Goal: Task Accomplishment & Management: Use online tool/utility

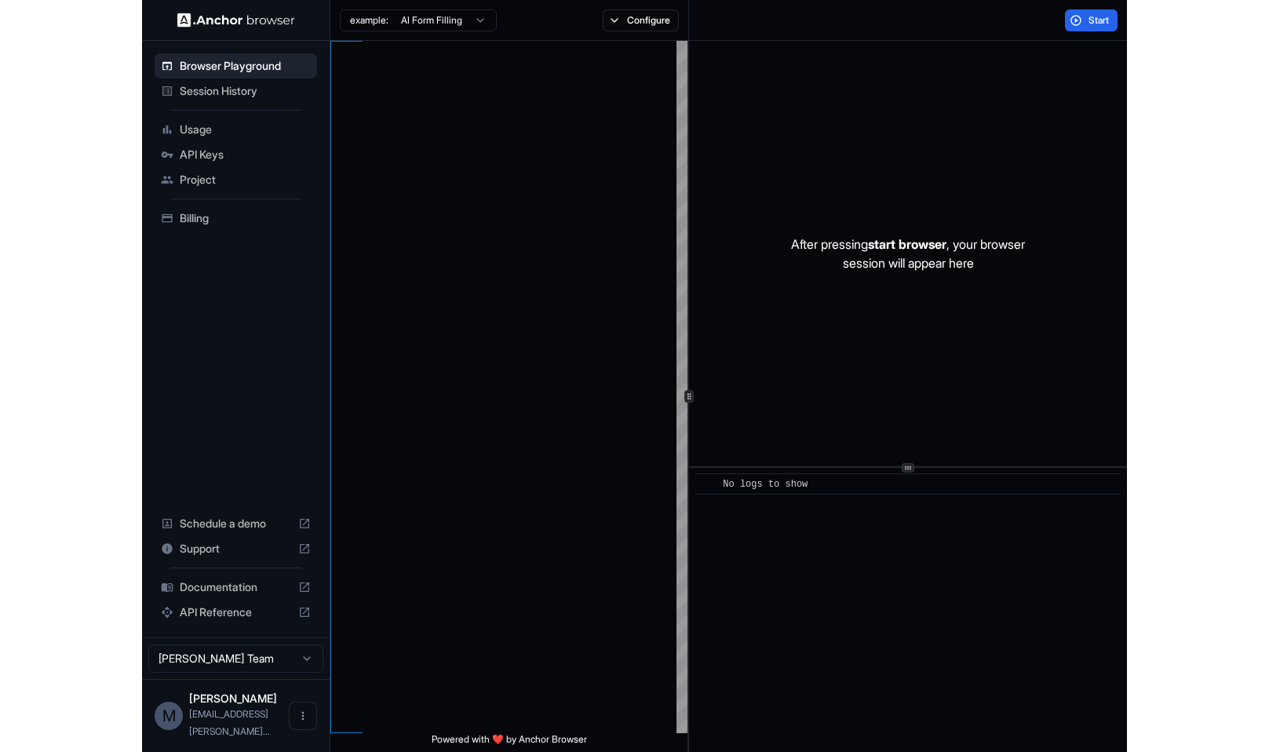
scroll to position [113, 0]
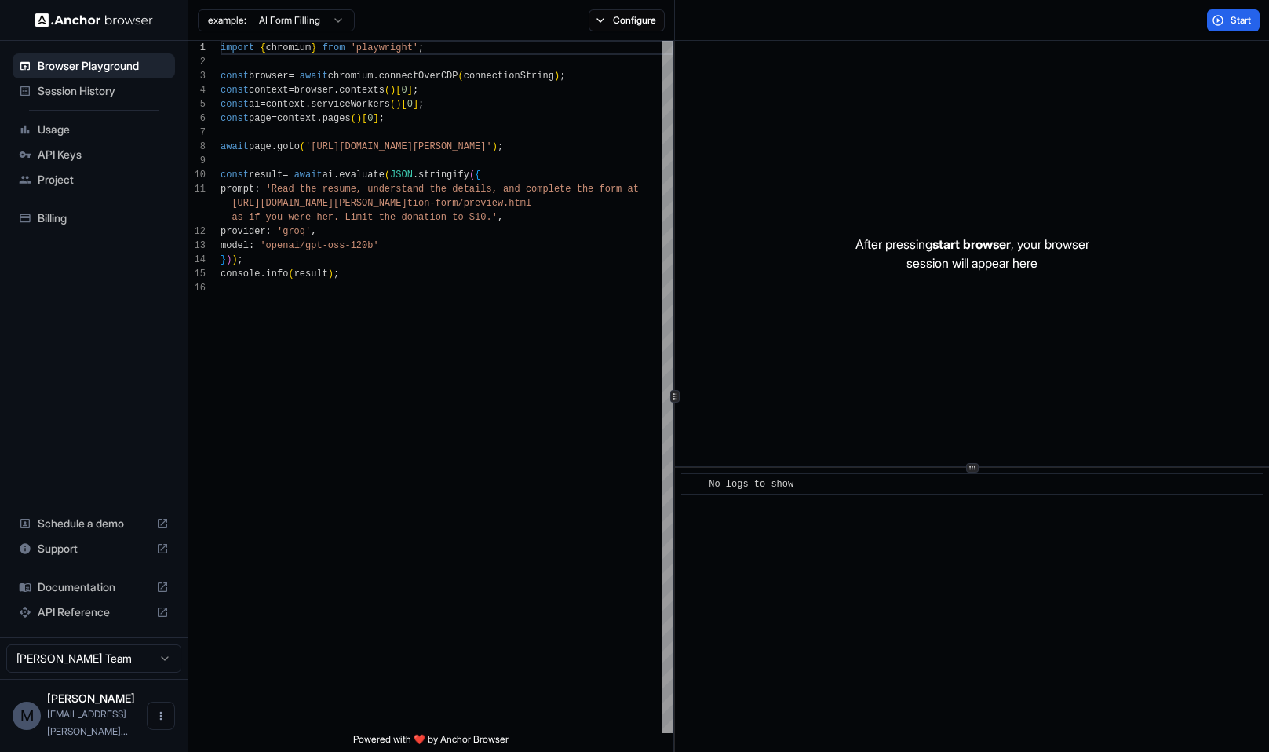
click at [63, 130] on span "Usage" at bounding box center [103, 130] width 131 height 16
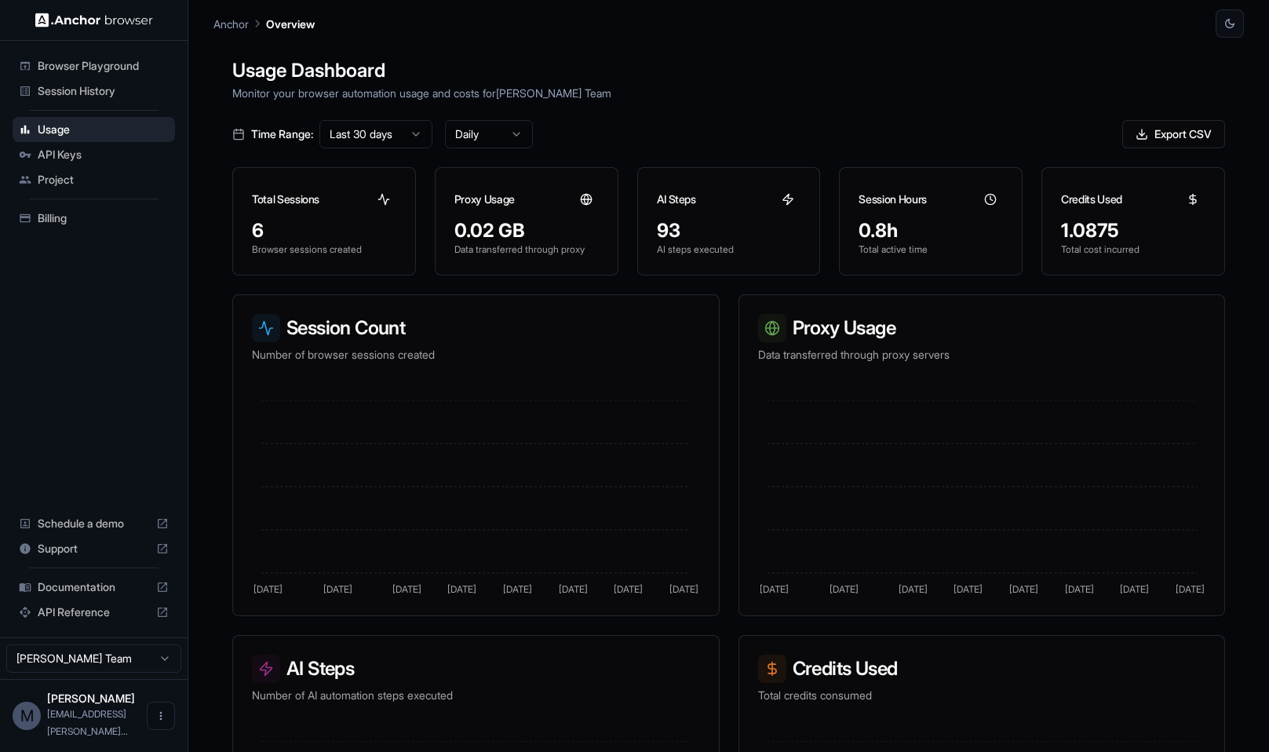
click at [83, 150] on span "API Keys" at bounding box center [103, 155] width 131 height 16
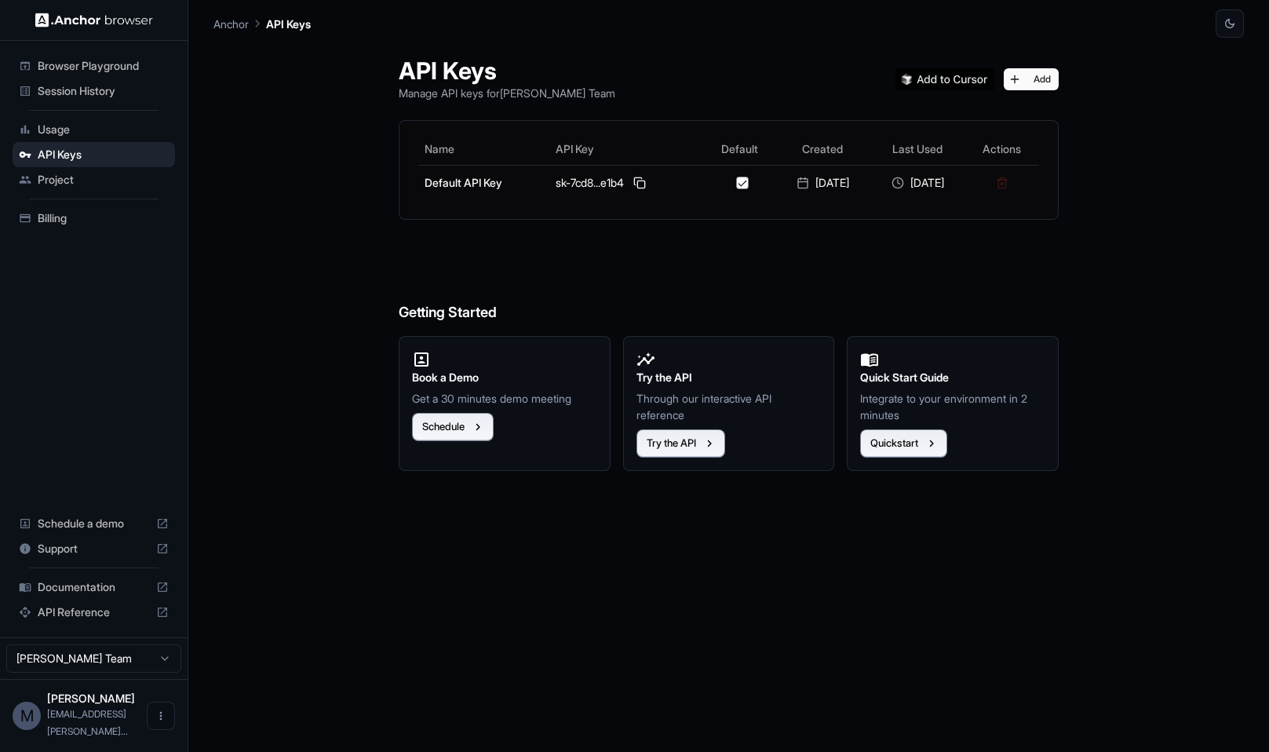
click at [83, 171] on div "Project" at bounding box center [94, 179] width 162 height 25
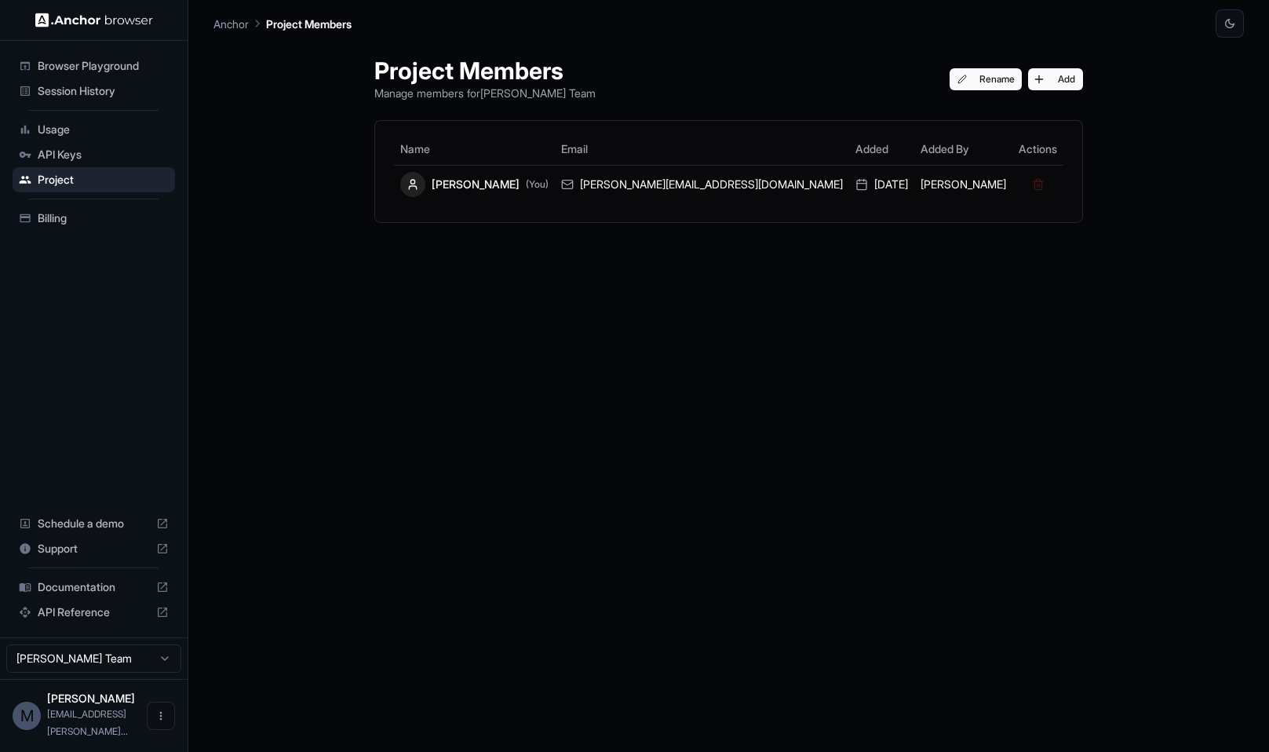
click at [70, 208] on div "Billing" at bounding box center [94, 218] width 162 height 25
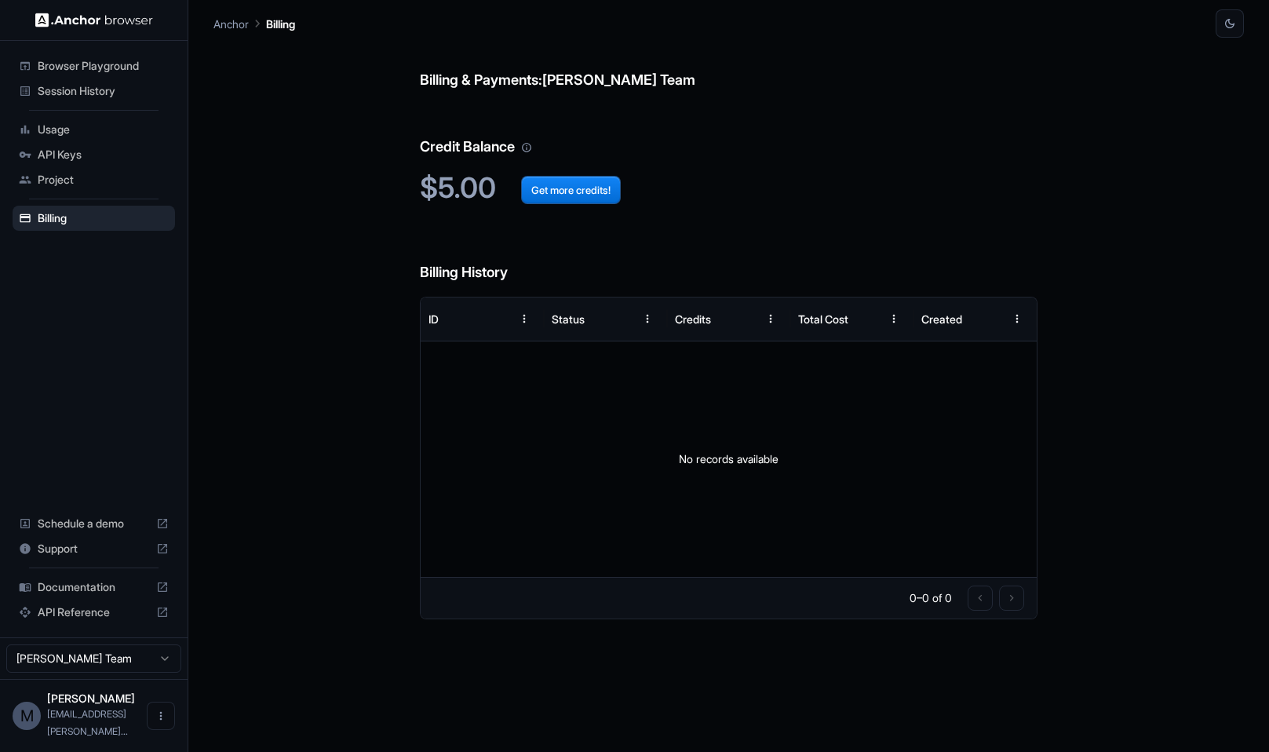
click at [83, 184] on span "Project" at bounding box center [103, 180] width 131 height 16
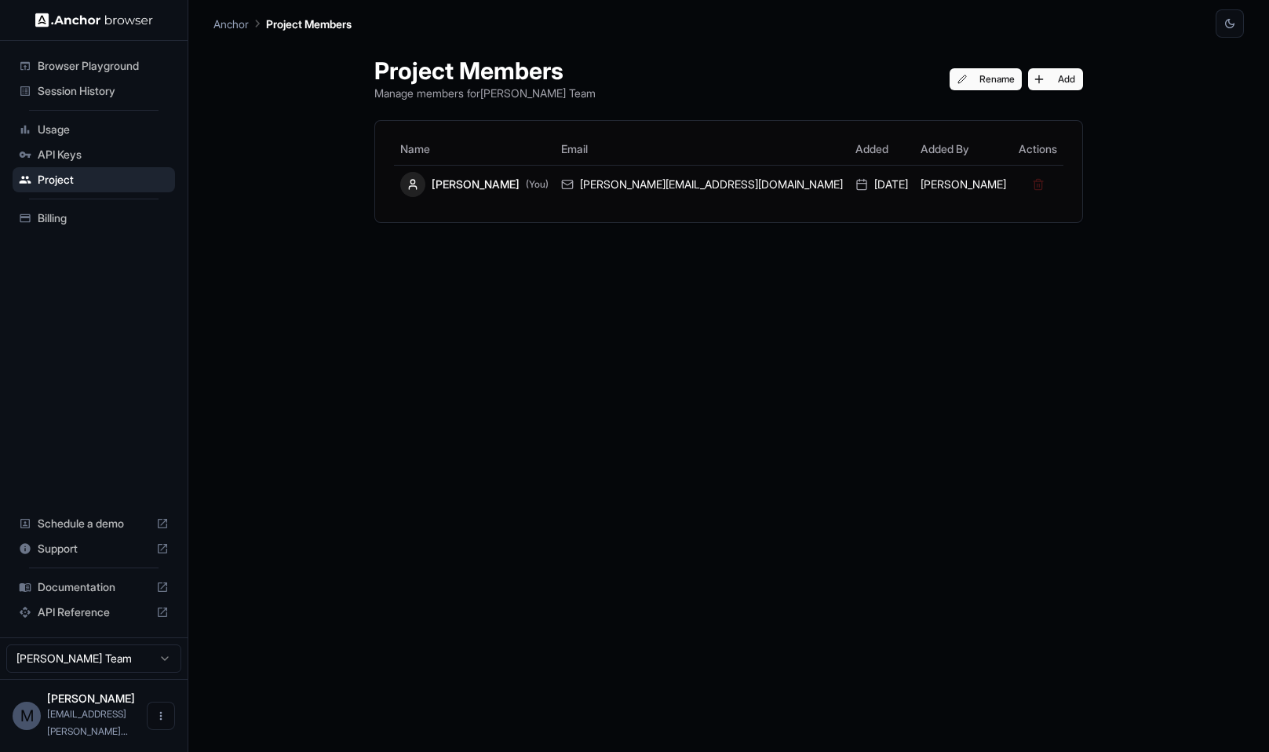
click at [165, 670] on html "Browser Playground Session History Usage API Keys Project Billing Schedule a de…" at bounding box center [634, 376] width 1269 height 752
click at [300, 521] on html "Browser Playground Session History Usage API Keys Project Billing Schedule a de…" at bounding box center [634, 376] width 1269 height 752
click at [103, 63] on span "Browser Playground" at bounding box center [103, 66] width 131 height 16
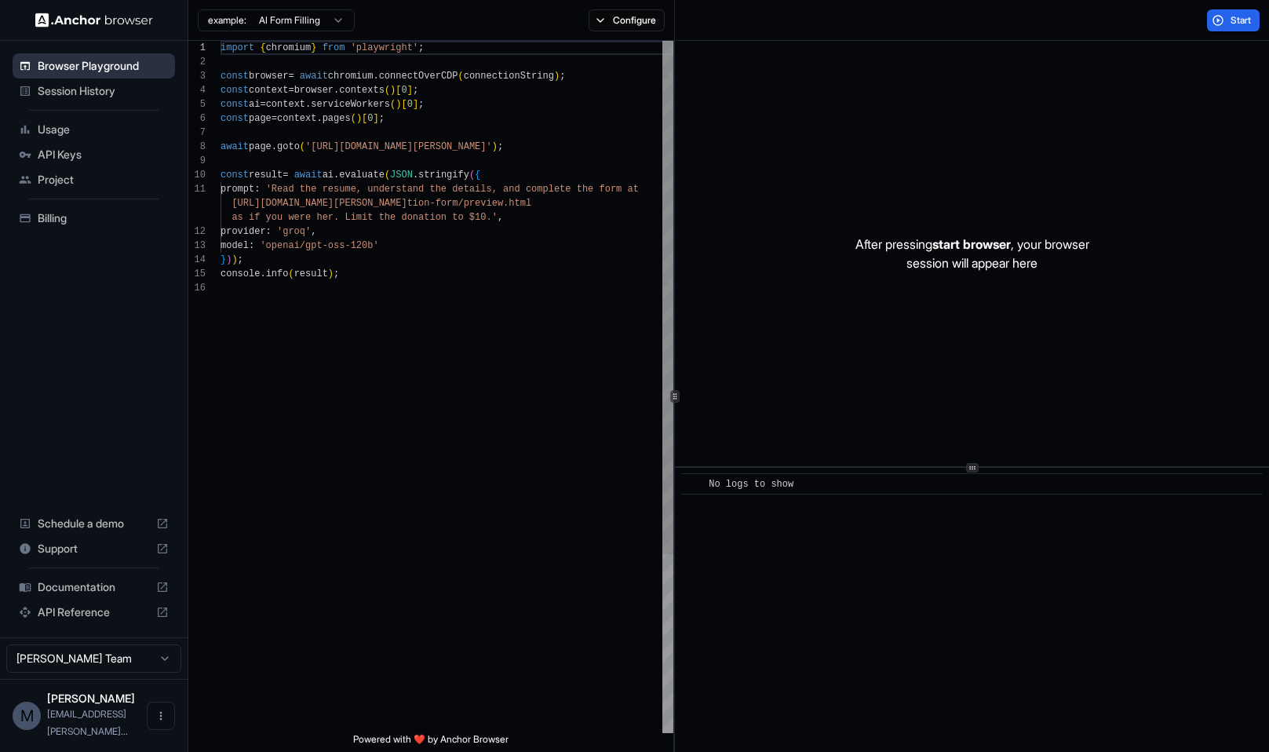
scroll to position [141, 0]
click at [485, 105] on div "import { chromium } from 'playwright' ; const browser = await chromium . connec…" at bounding box center [447, 507] width 453 height 932
click at [476, 126] on div "import { chromium } from 'playwright' ; const browser = await chromium . connec…" at bounding box center [447, 507] width 453 height 932
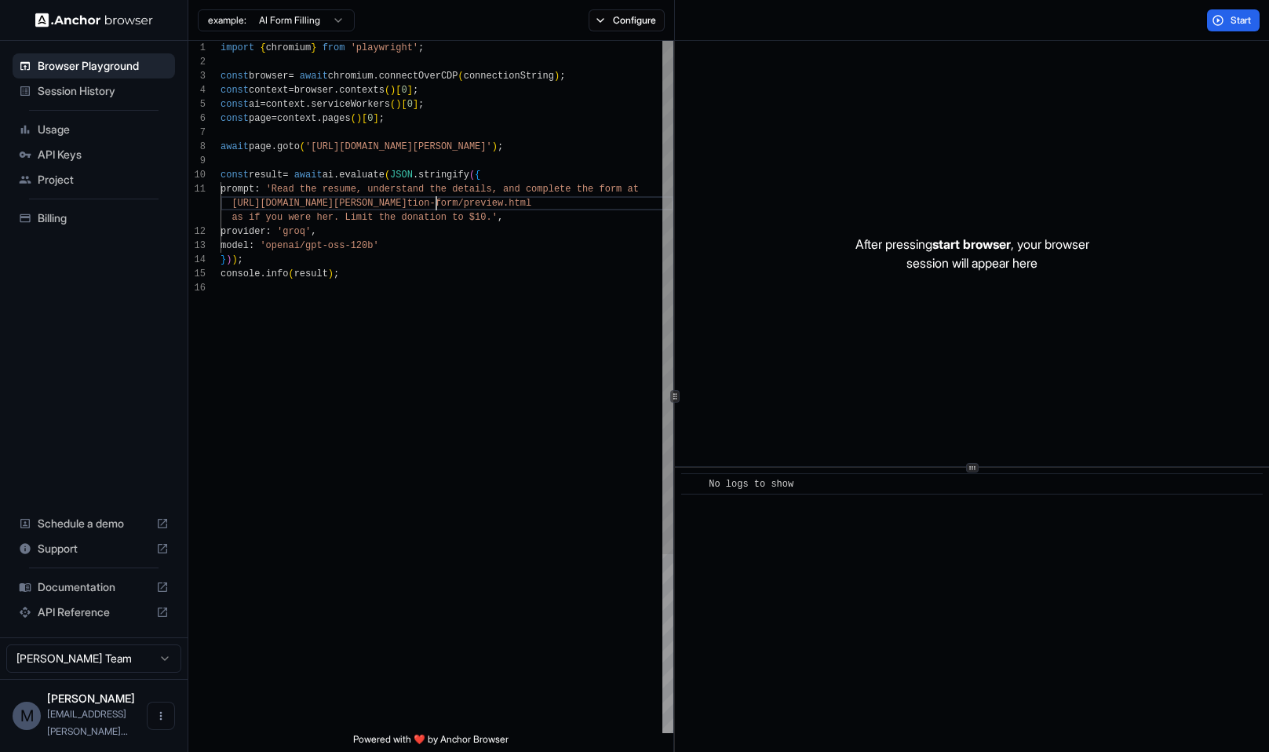
click at [437, 205] on div "import { chromium } from 'playwright' ; const browser = await chromium . connec…" at bounding box center [447, 507] width 453 height 932
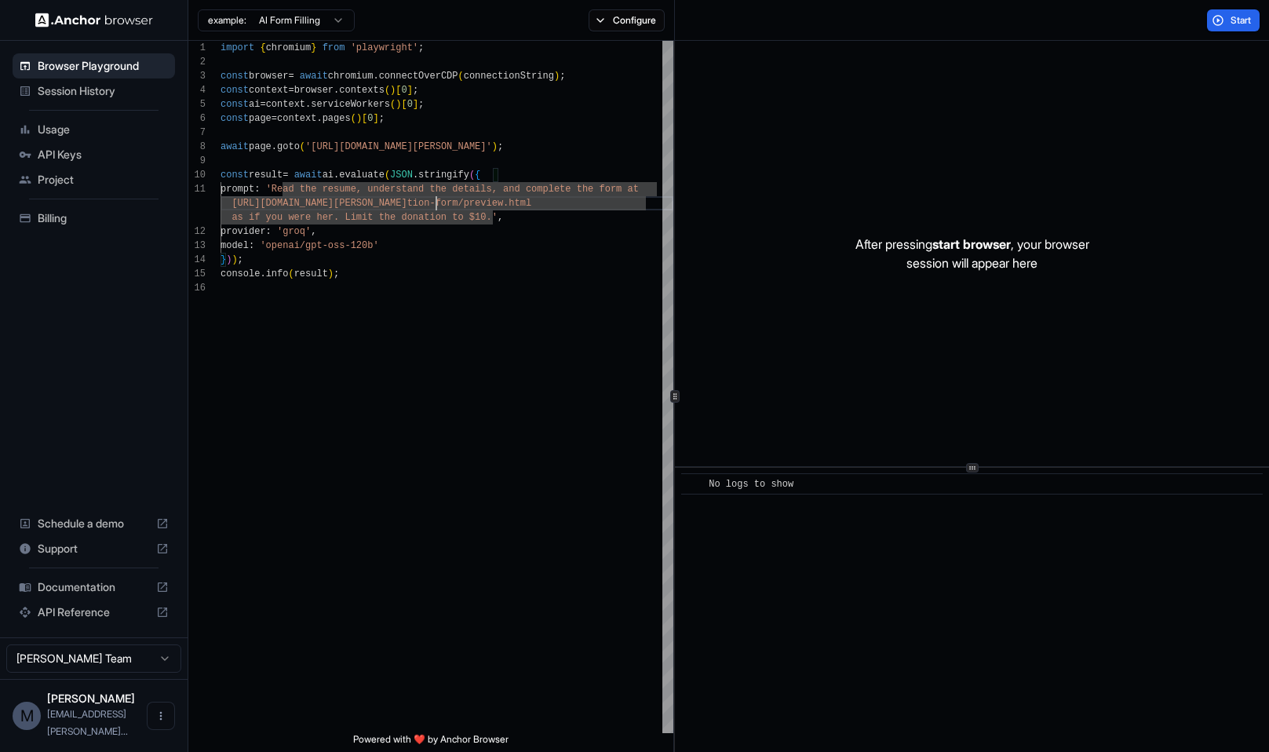
click at [340, 18] on html "Browser Playground Session History Usage API Keys Project Billing Schedule a de…" at bounding box center [634, 376] width 1269 height 752
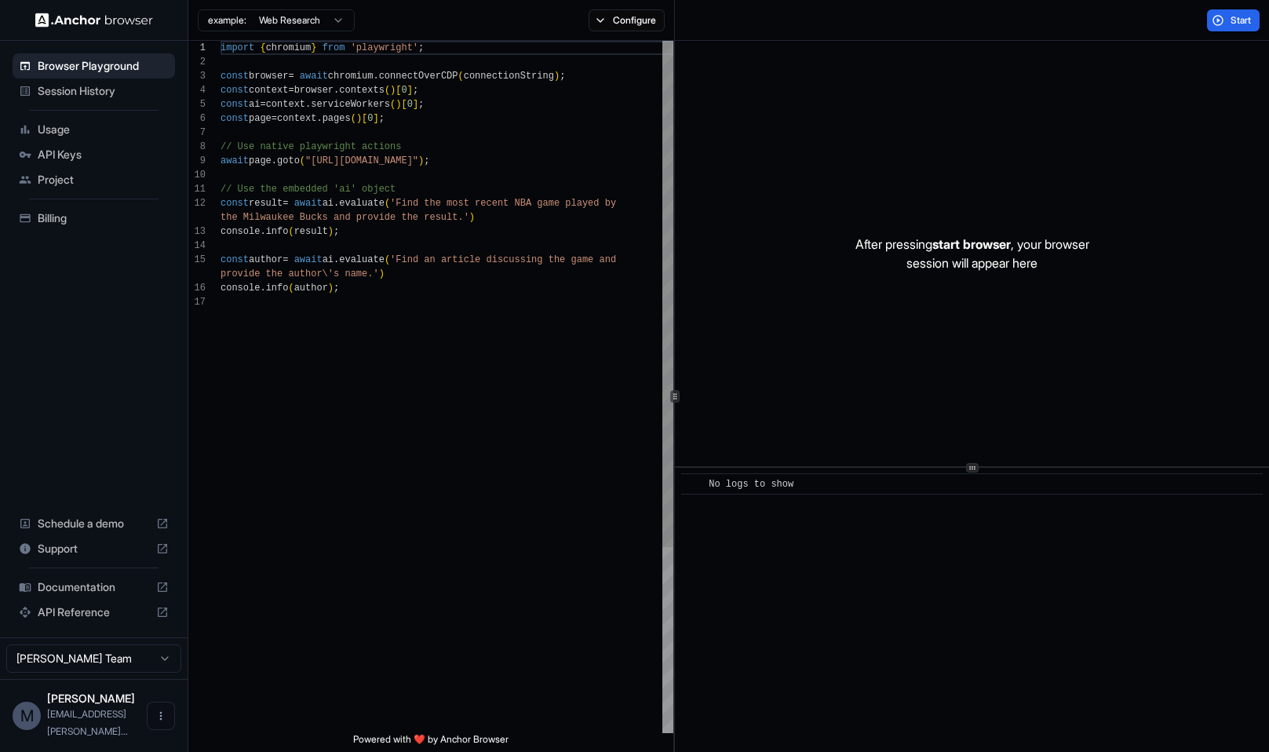
scroll to position [0, 0]
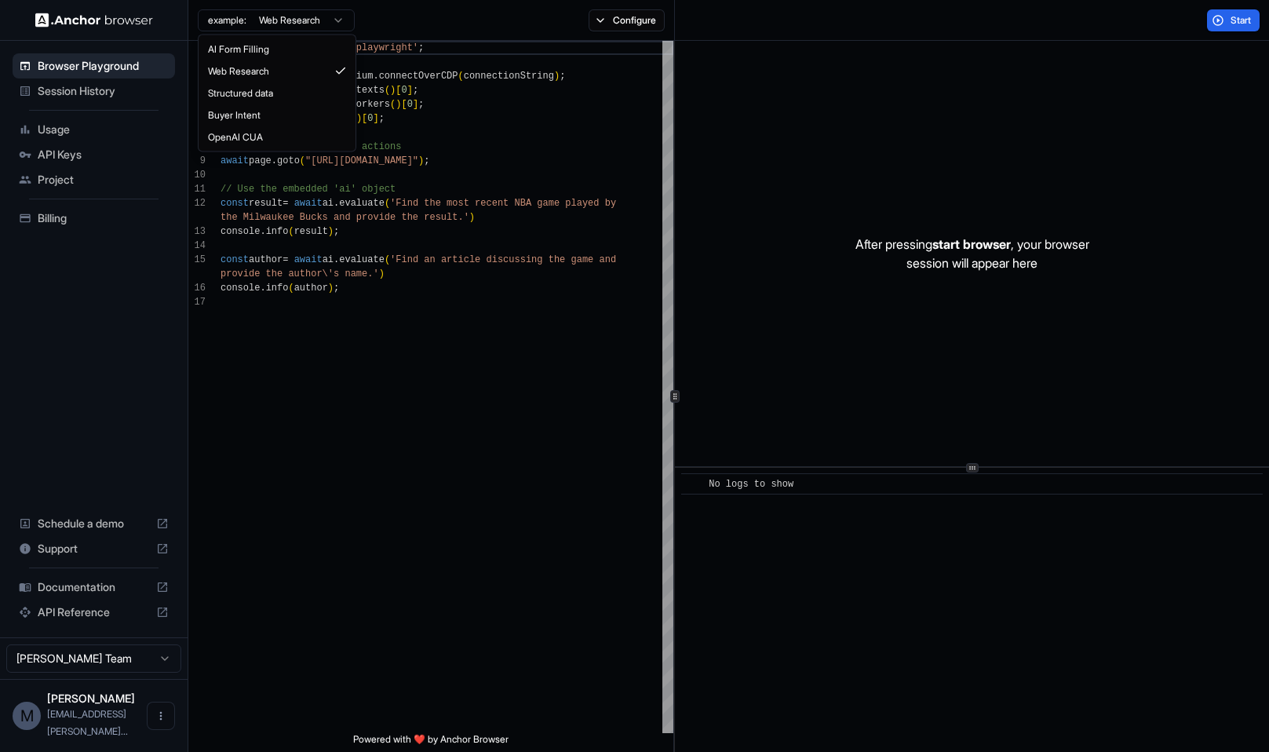
click at [349, 24] on html "Browser Playground Session History Usage API Keys Project Billing Schedule a de…" at bounding box center [634, 376] width 1269 height 752
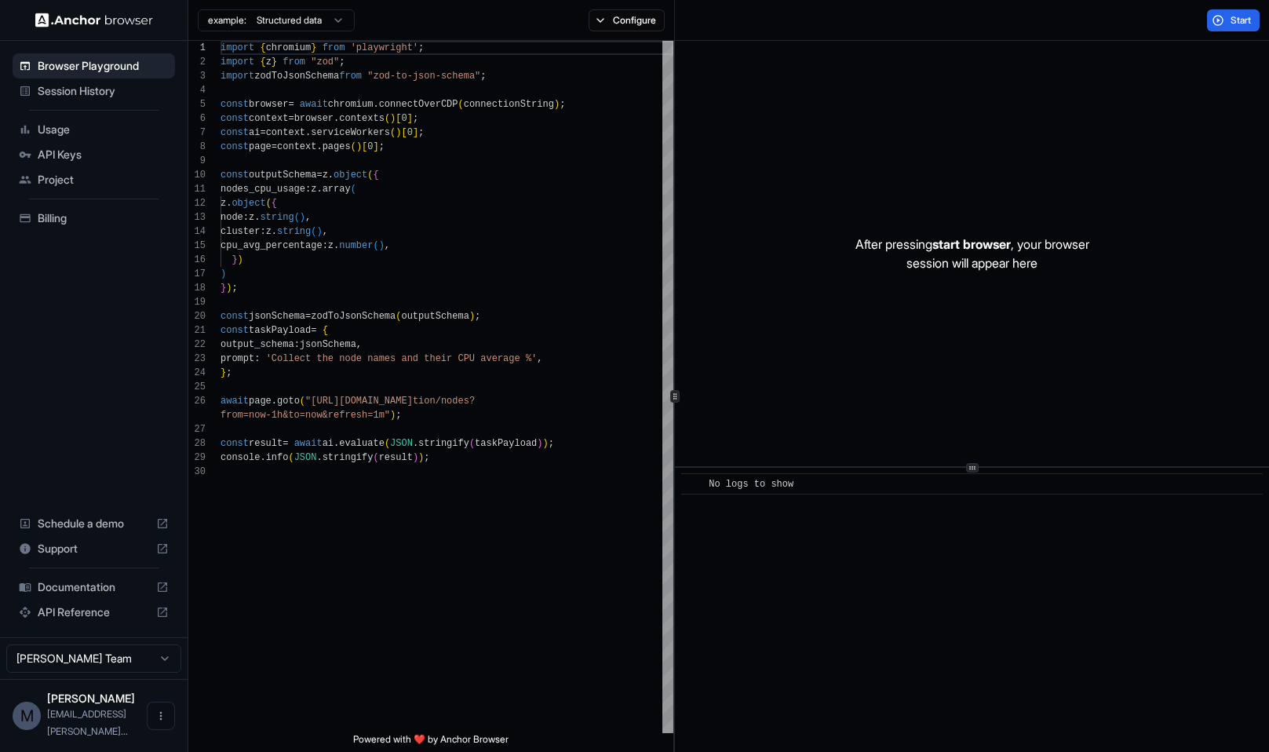
click at [332, 16] on html "Browser Playground Session History Usage API Keys Project Billing Schedule a de…" at bounding box center [634, 376] width 1269 height 752
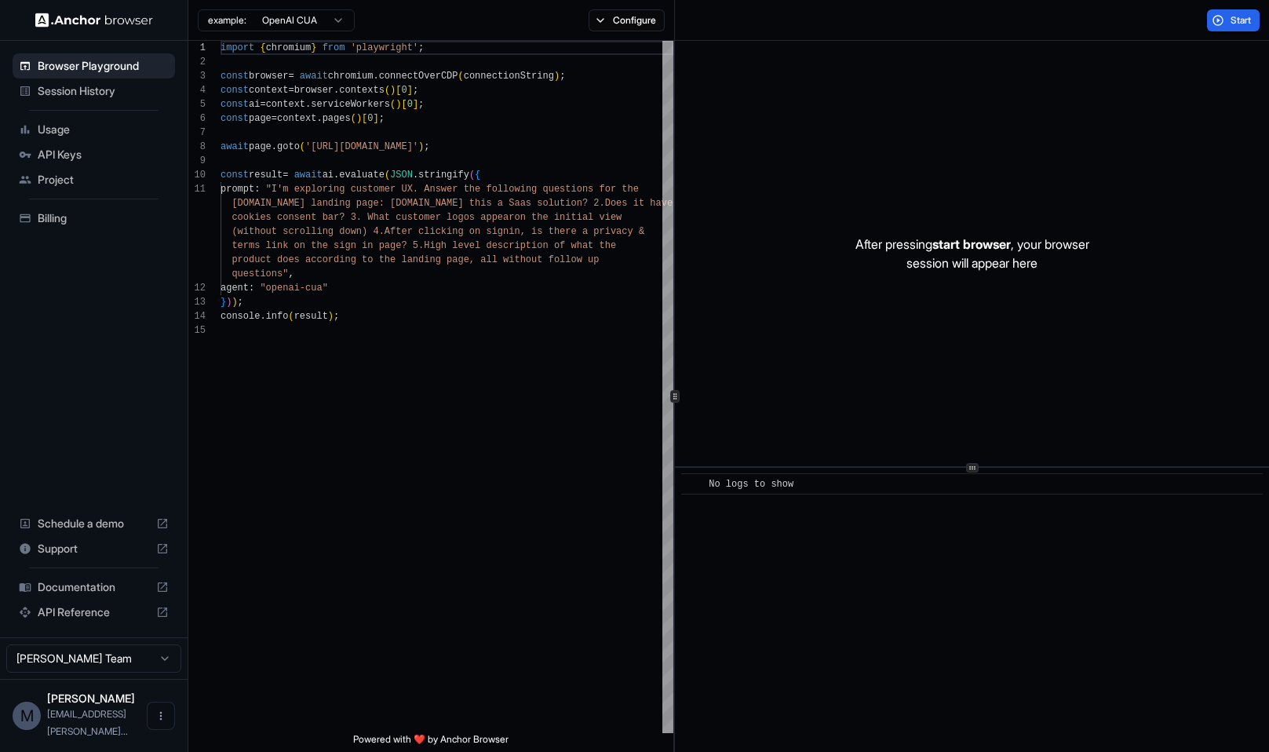
click at [348, 19] on html "Browser Playground Session History Usage API Keys Project Billing Schedule a de…" at bounding box center [634, 376] width 1269 height 752
type textarea "**********"
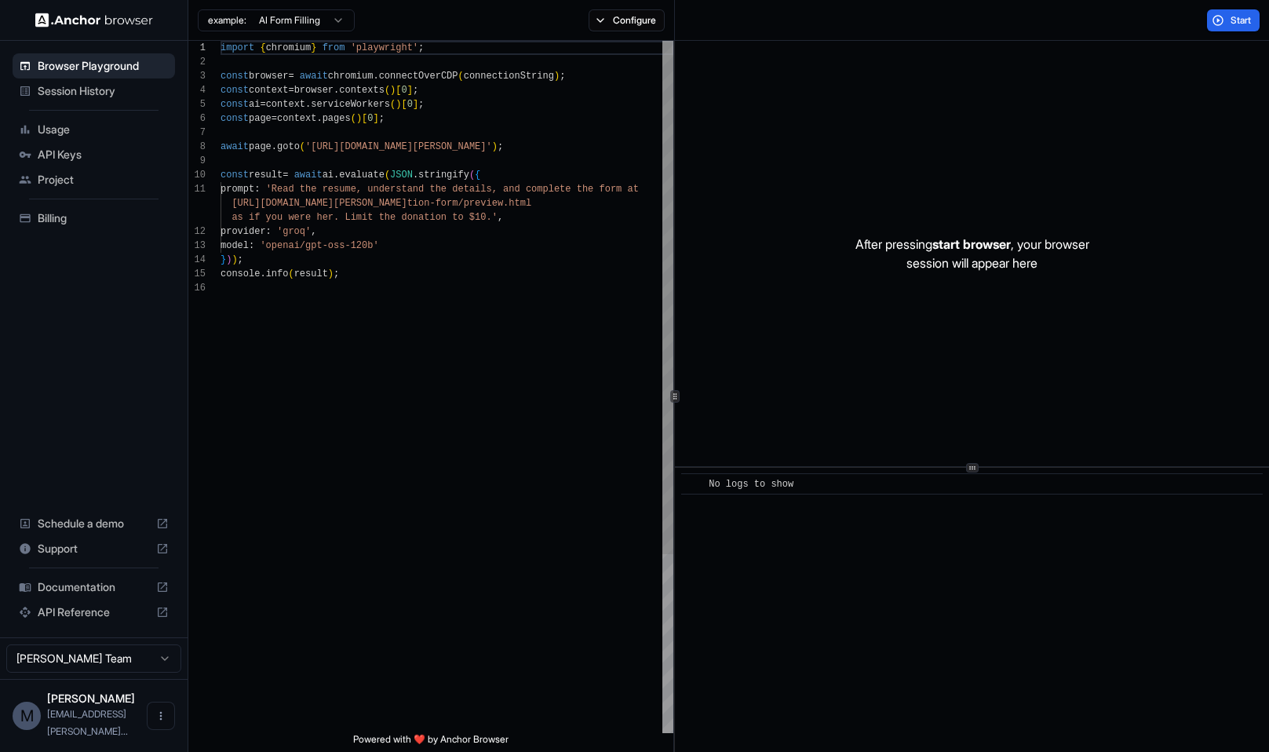
scroll to position [141, 0]
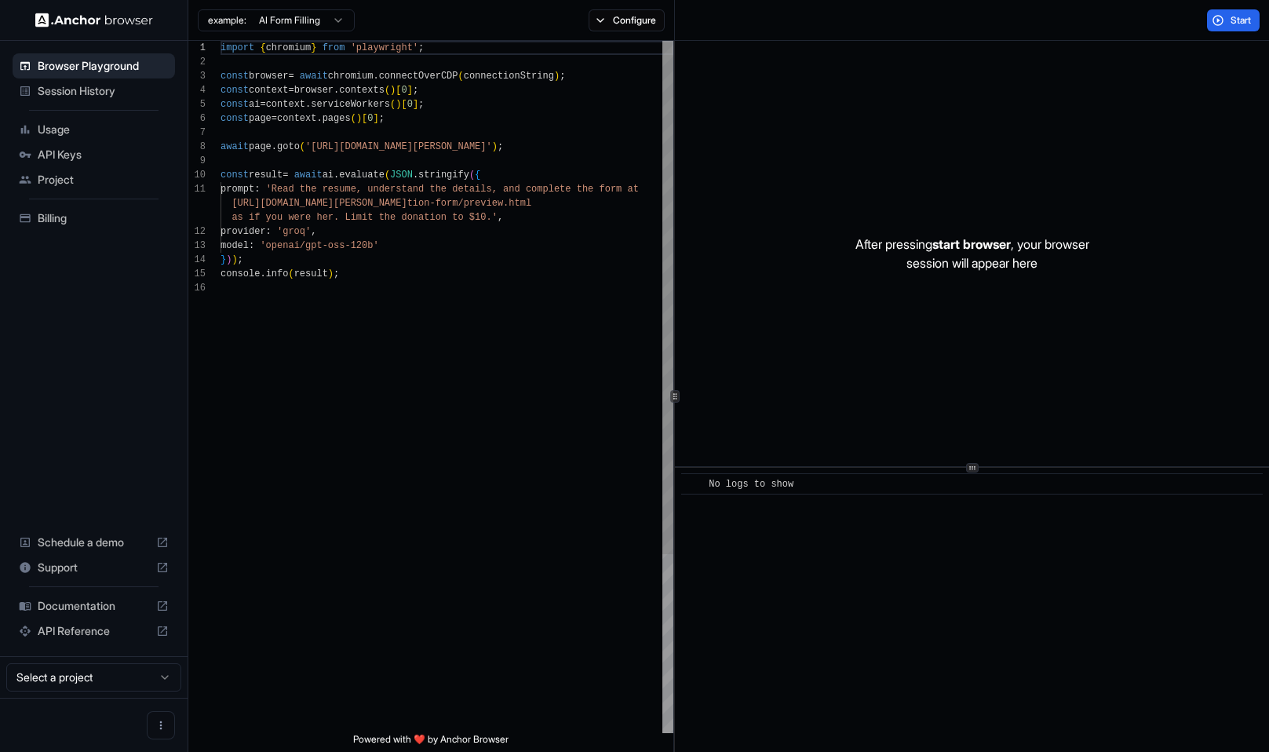
scroll to position [141, 0]
